Goal: Task Accomplishment & Management: Use online tool/utility

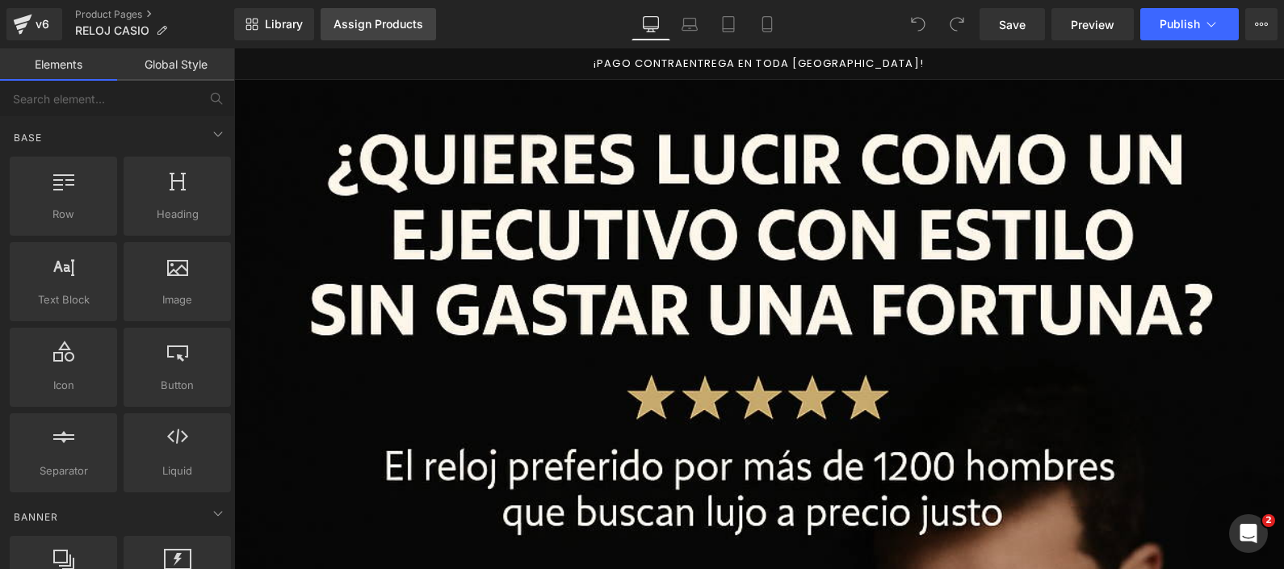
click at [387, 24] on div "Assign Products" at bounding box center [378, 24] width 90 height 13
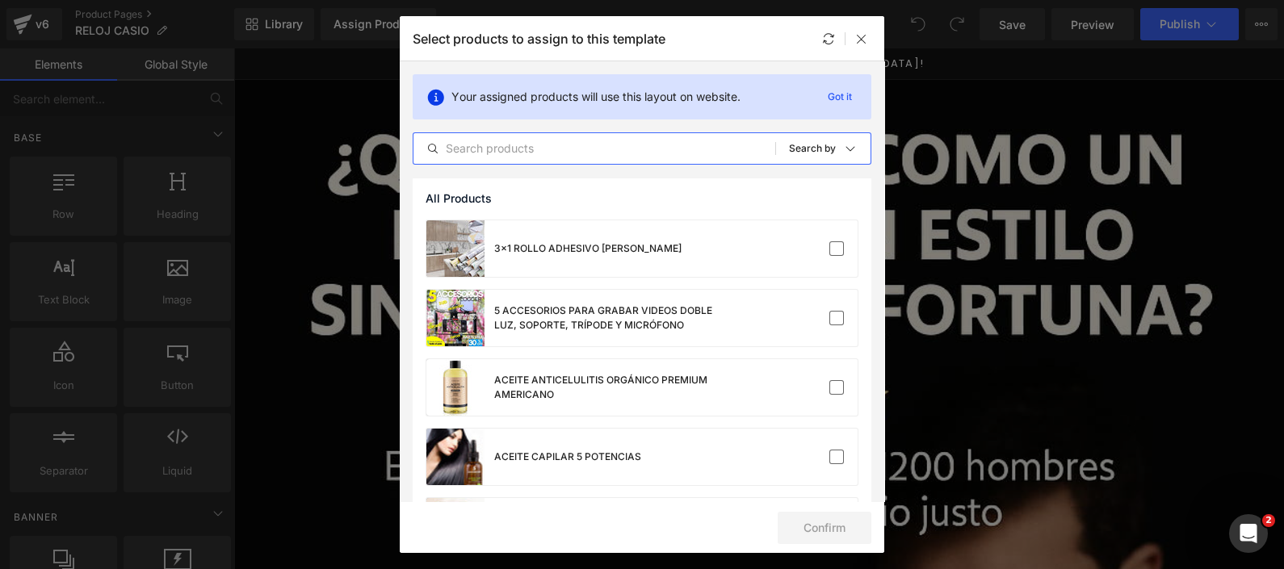
click at [640, 154] on input "text" at bounding box center [594, 148] width 362 height 19
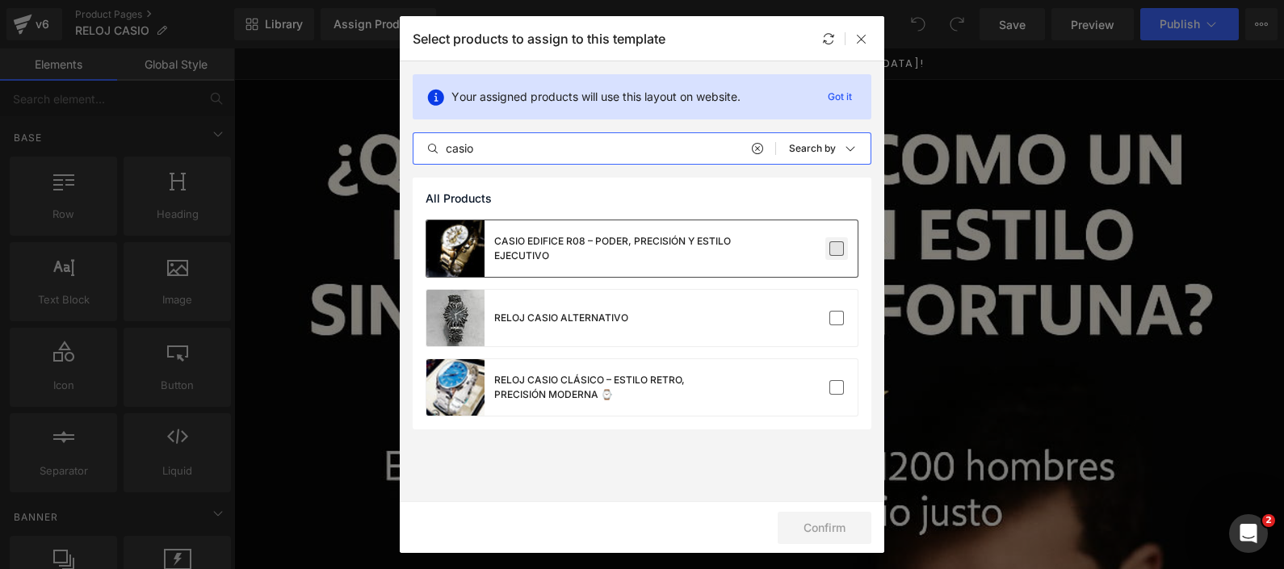
type input "casio"
click at [843, 253] on label at bounding box center [836, 248] width 15 height 15
click at [836, 249] on input "checkbox" at bounding box center [836, 249] width 0 height 0
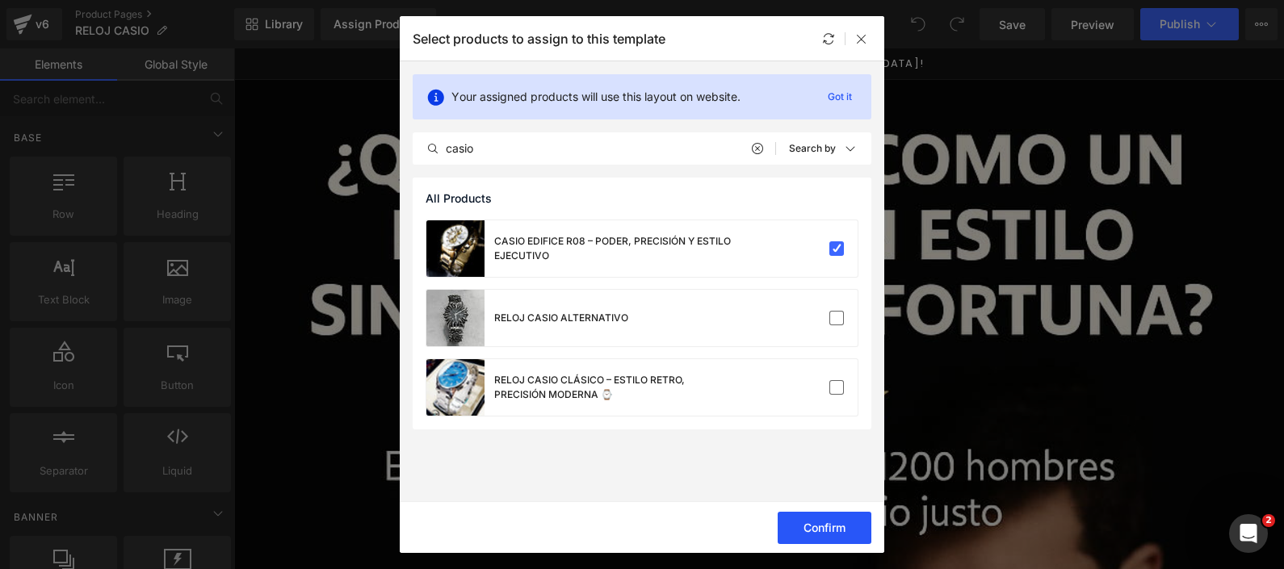
click at [803, 518] on button "Confirm" at bounding box center [824, 528] width 94 height 32
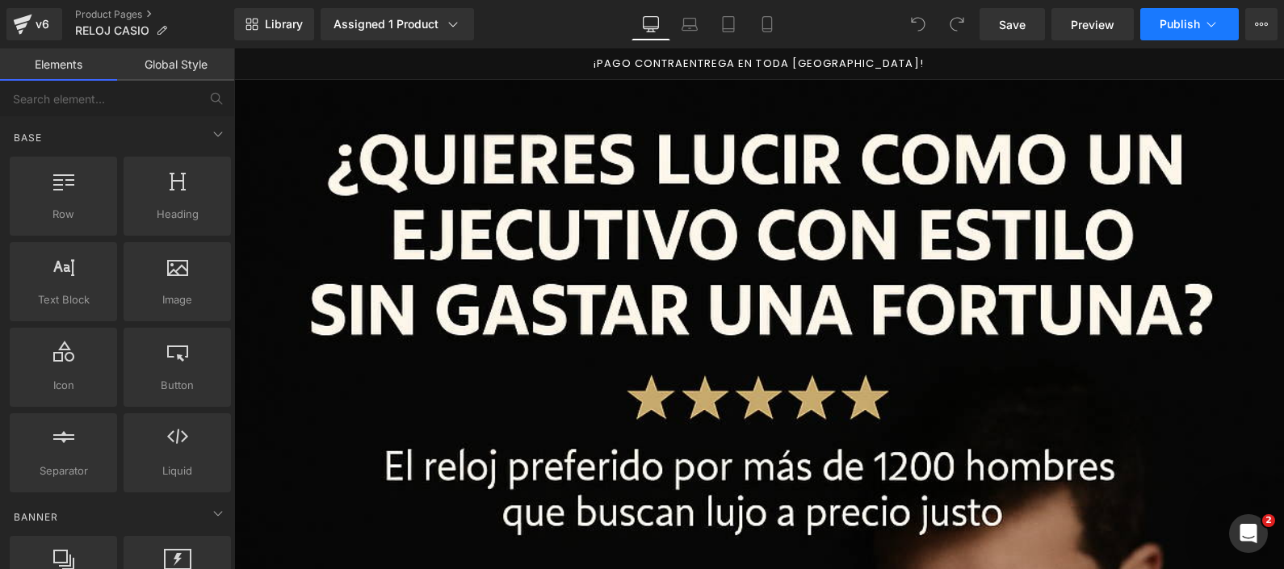
click at [1214, 19] on icon at bounding box center [1211, 24] width 16 height 16
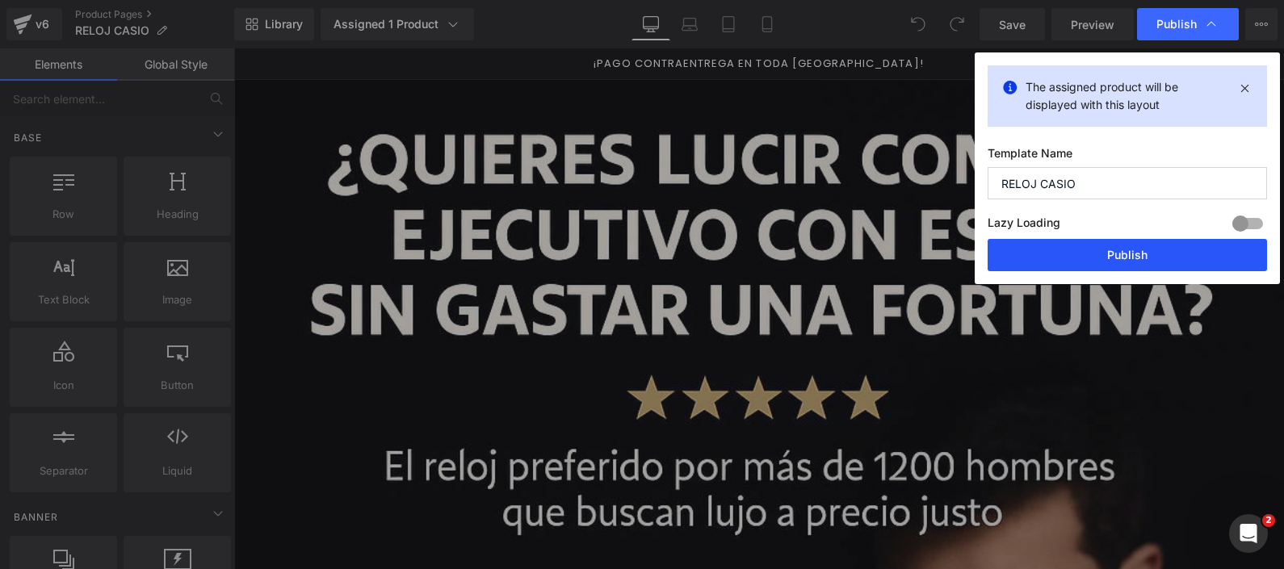
click at [1103, 258] on button "Publish" at bounding box center [1126, 255] width 279 height 32
